Goal: Information Seeking & Learning: Find contact information

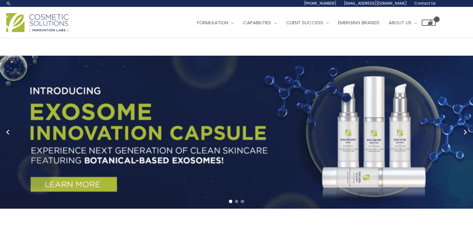
click at [422, 0] on link "Contact Us" at bounding box center [423, 3] width 25 height 7
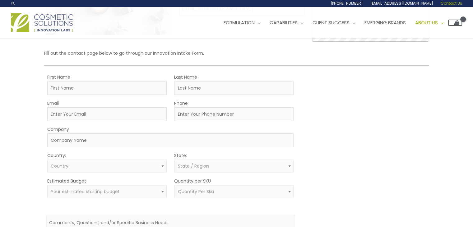
scroll to position [31, 0]
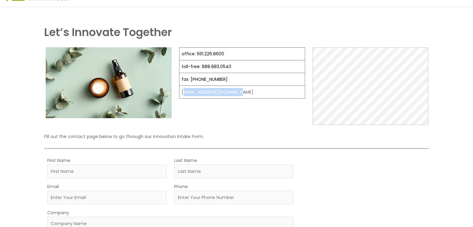
drag, startPoint x: 263, startPoint y: 86, endPoint x: 181, endPoint y: 93, distance: 81.7
click at [181, 93] on td "[EMAIL_ADDRESS][DOMAIN_NAME]" at bounding box center [242, 92] width 126 height 13
drag, startPoint x: 179, startPoint y: 91, endPoint x: 208, endPoint y: 91, distance: 28.6
click at [208, 91] on td "[EMAIL_ADDRESS][DOMAIN_NAME]" at bounding box center [242, 92] width 126 height 13
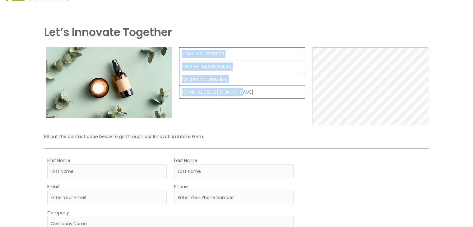
drag, startPoint x: 241, startPoint y: 93, endPoint x: 174, endPoint y: 96, distance: 67.0
click at [174, 96] on div "office: 561.226.8600 toll-free: [PHONE_NUMBER] fax: [PHONE_NUMBER] [EMAIL_ADDRE…" at bounding box center [236, 86] width 385 height 78
click at [244, 89] on td "[EMAIL_ADDRESS][DOMAIN_NAME]" at bounding box center [242, 92] width 126 height 13
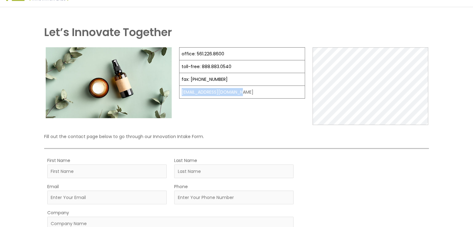
drag, startPoint x: 245, startPoint y: 90, endPoint x: 180, endPoint y: 91, distance: 65.6
click at [180, 91] on td "[EMAIL_ADDRESS][DOMAIN_NAME]" at bounding box center [242, 92] width 126 height 13
copy td "[EMAIL_ADDRESS][DOMAIN_NAME]"
